Goal: Task Accomplishment & Management: Manage account settings

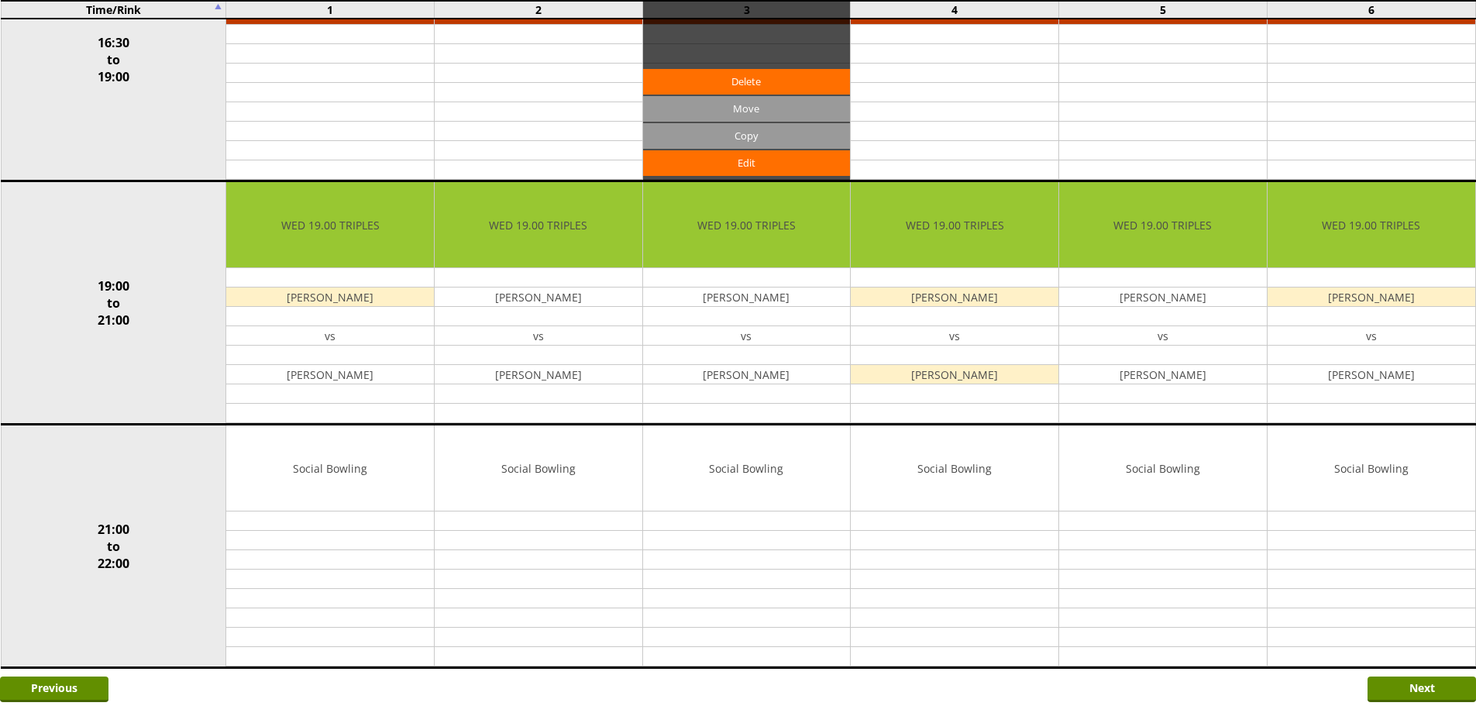
scroll to position [1352, 0]
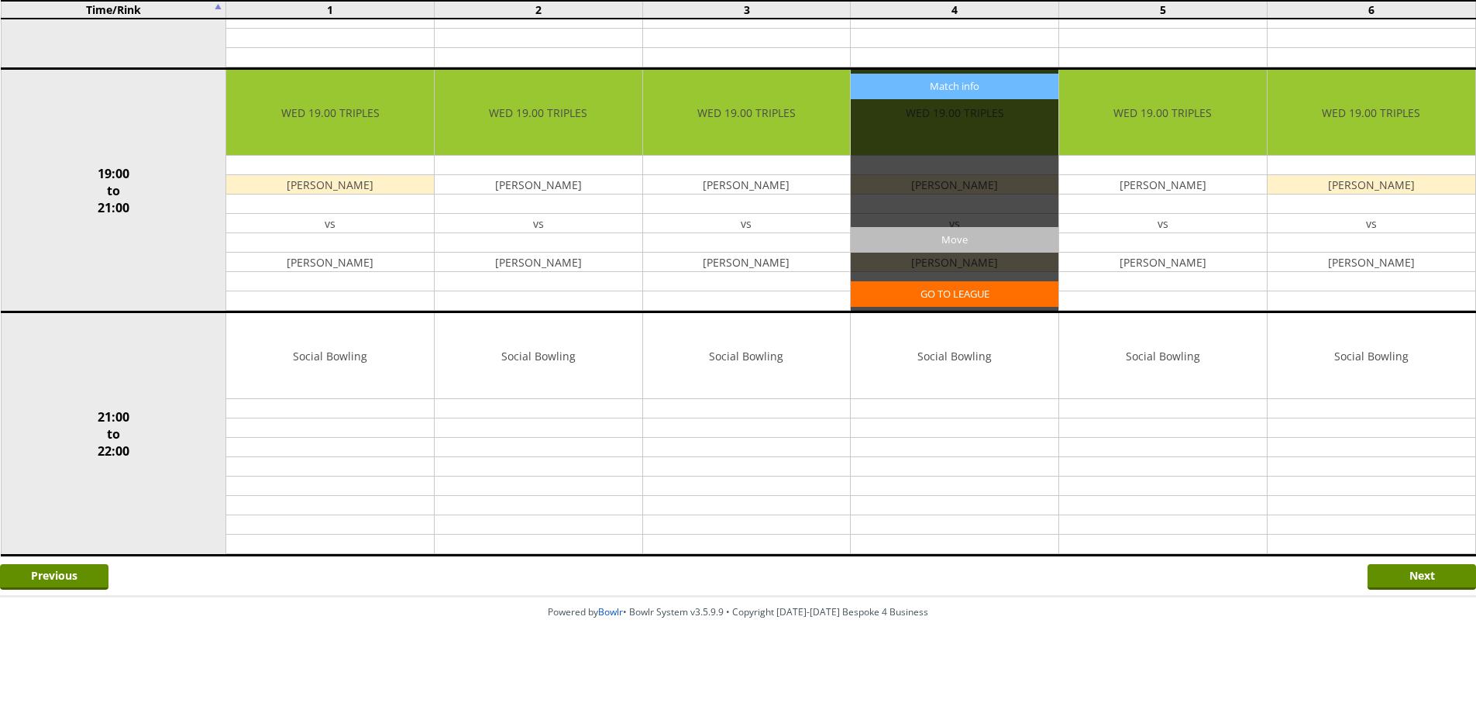
click at [917, 242] on input "Move" at bounding box center [955, 240] width 208 height 26
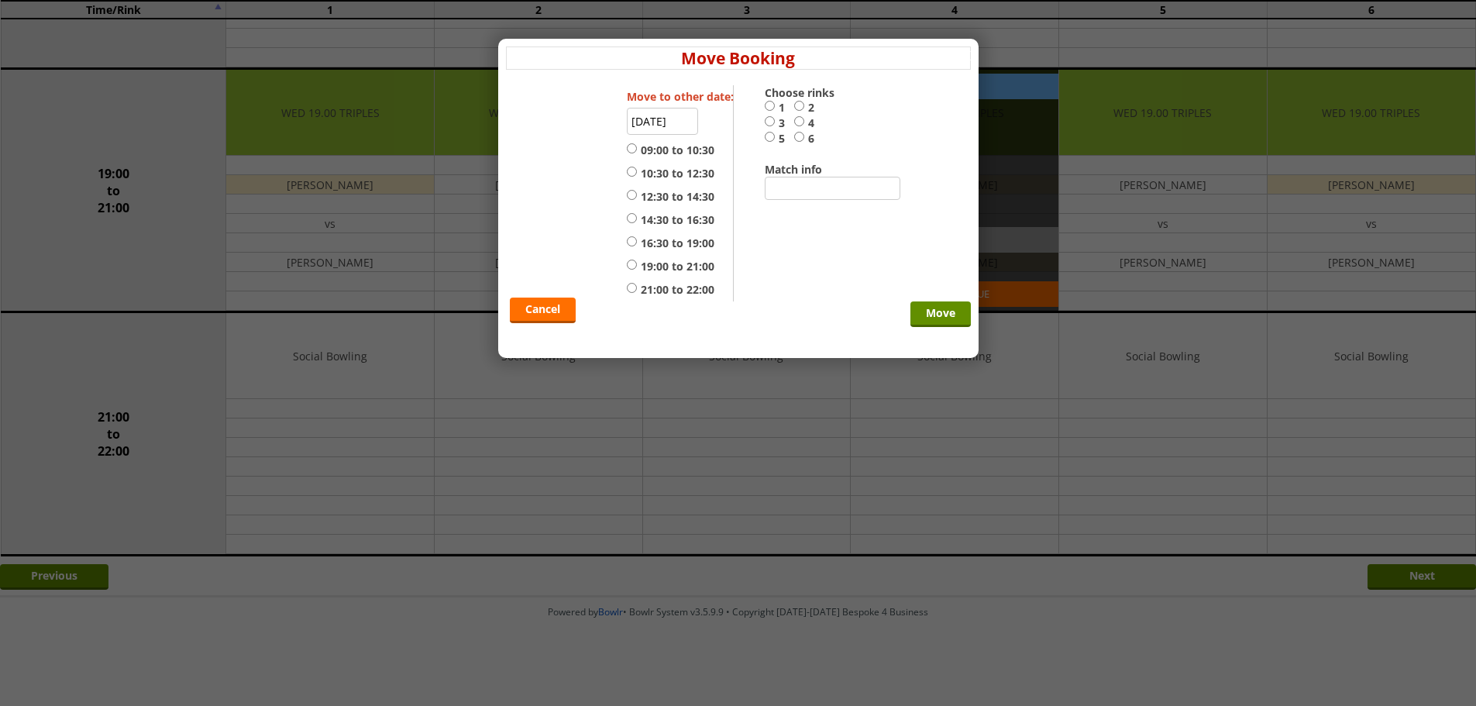
click at [668, 294] on label "21:00 to 22:00" at bounding box center [671, 289] width 88 height 15
click at [637, 294] on input "21:00 to 22:00" at bounding box center [632, 288] width 10 height 12
radio input "true"
drag, startPoint x: 776, startPoint y: 121, endPoint x: 779, endPoint y: 144, distance: 23.4
click at [779, 144] on div "Choose rinks 1 2 3 4 5 6 Match info" at bounding box center [807, 144] width 84 height 119
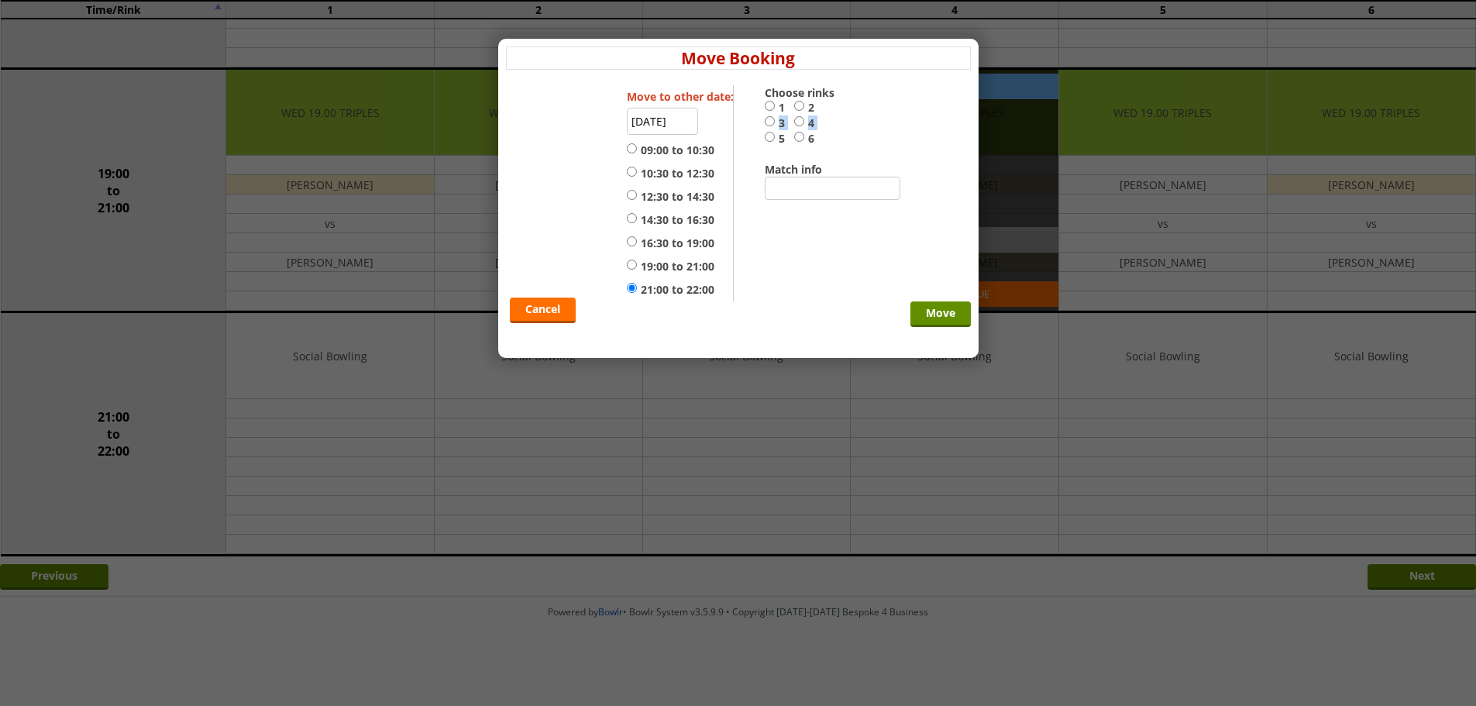
click at [801, 121] on input "4" at bounding box center [799, 121] width 10 height 12
radio input "true"
click at [916, 303] on input "Move" at bounding box center [940, 314] width 60 height 26
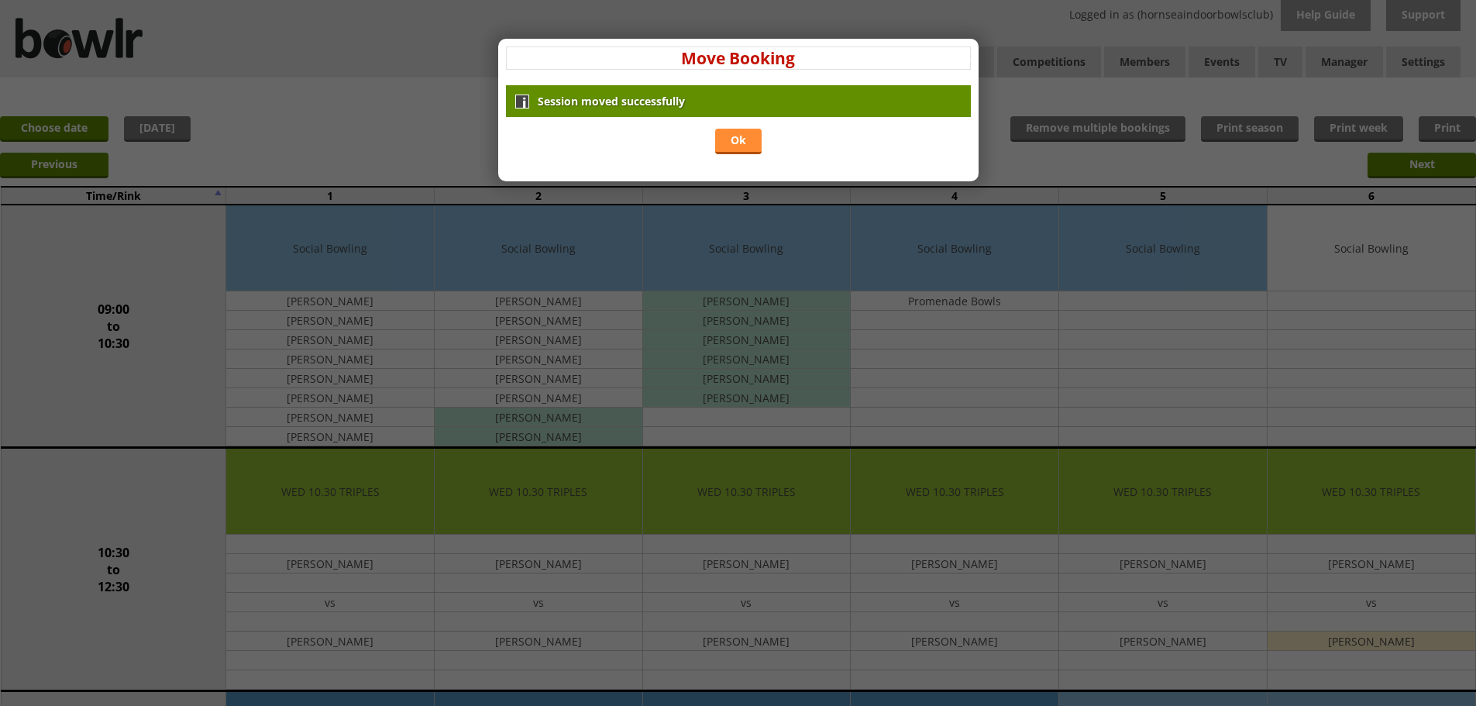
click at [751, 141] on link "Ok" at bounding box center [738, 142] width 46 height 26
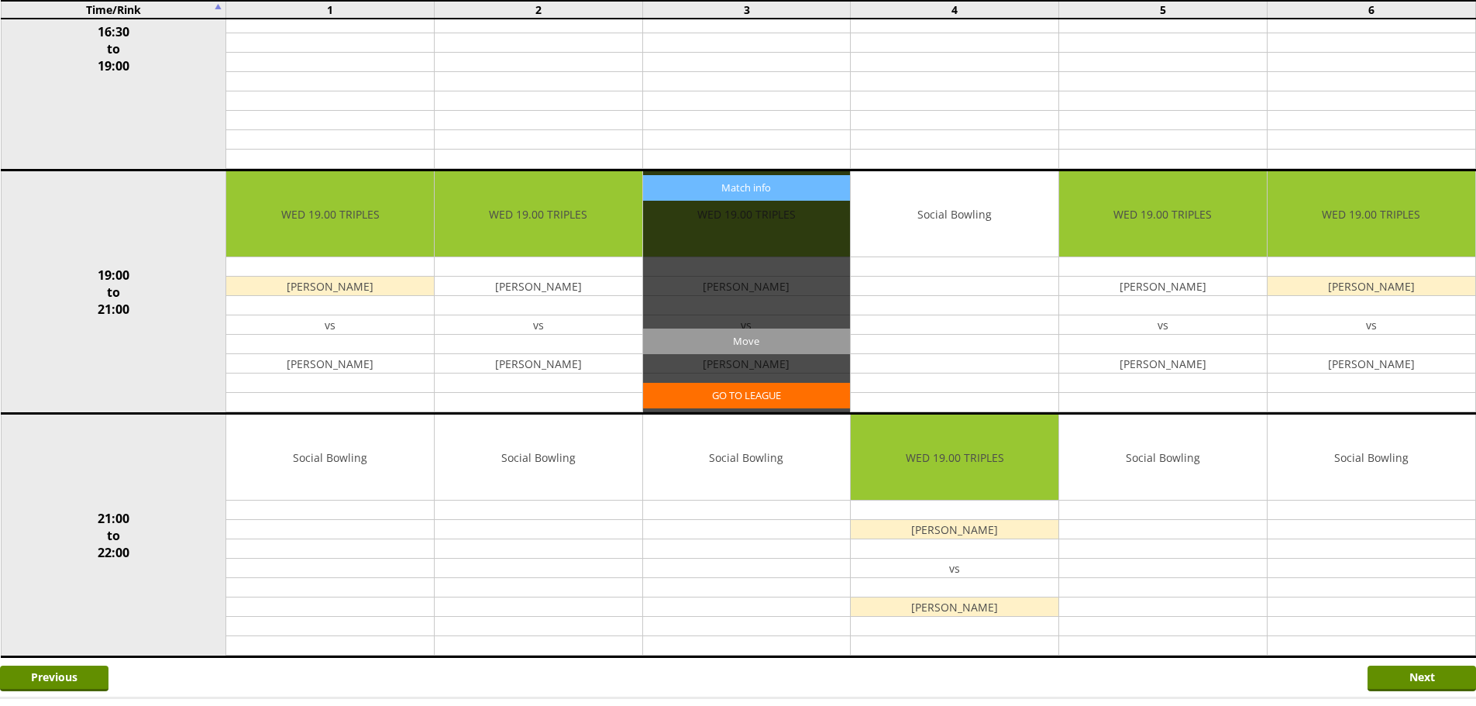
scroll to position [1317, 0]
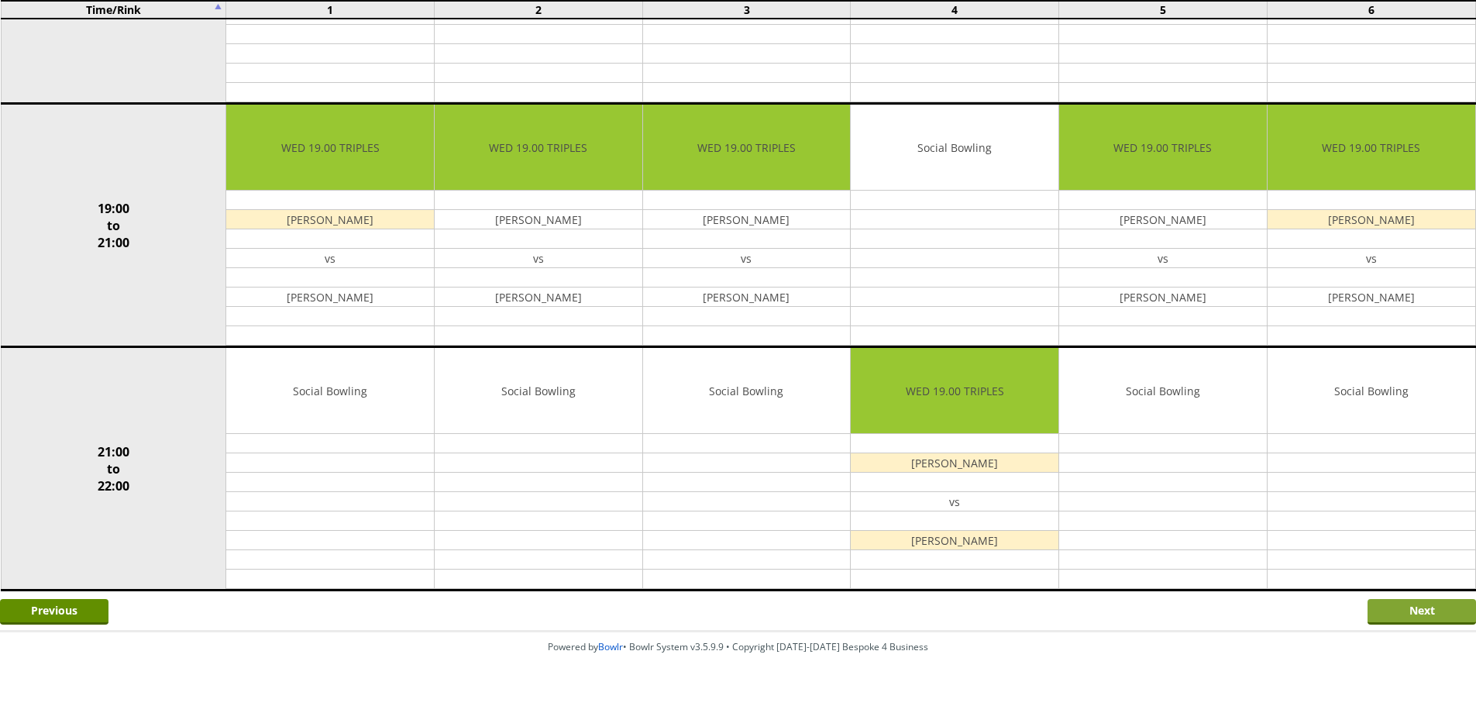
click at [1413, 621] on input "Next" at bounding box center [1421, 612] width 108 height 26
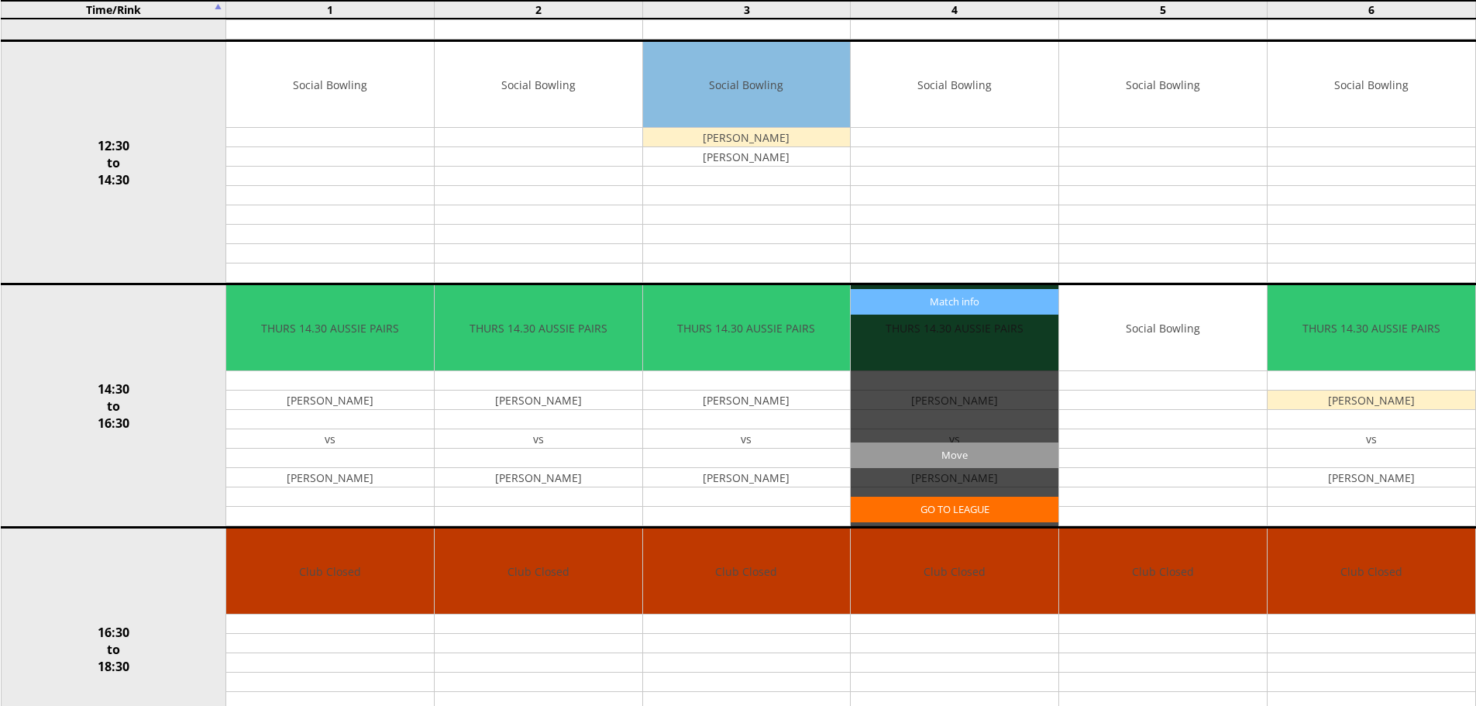
scroll to position [697, 0]
